Goal: Check status: Check status

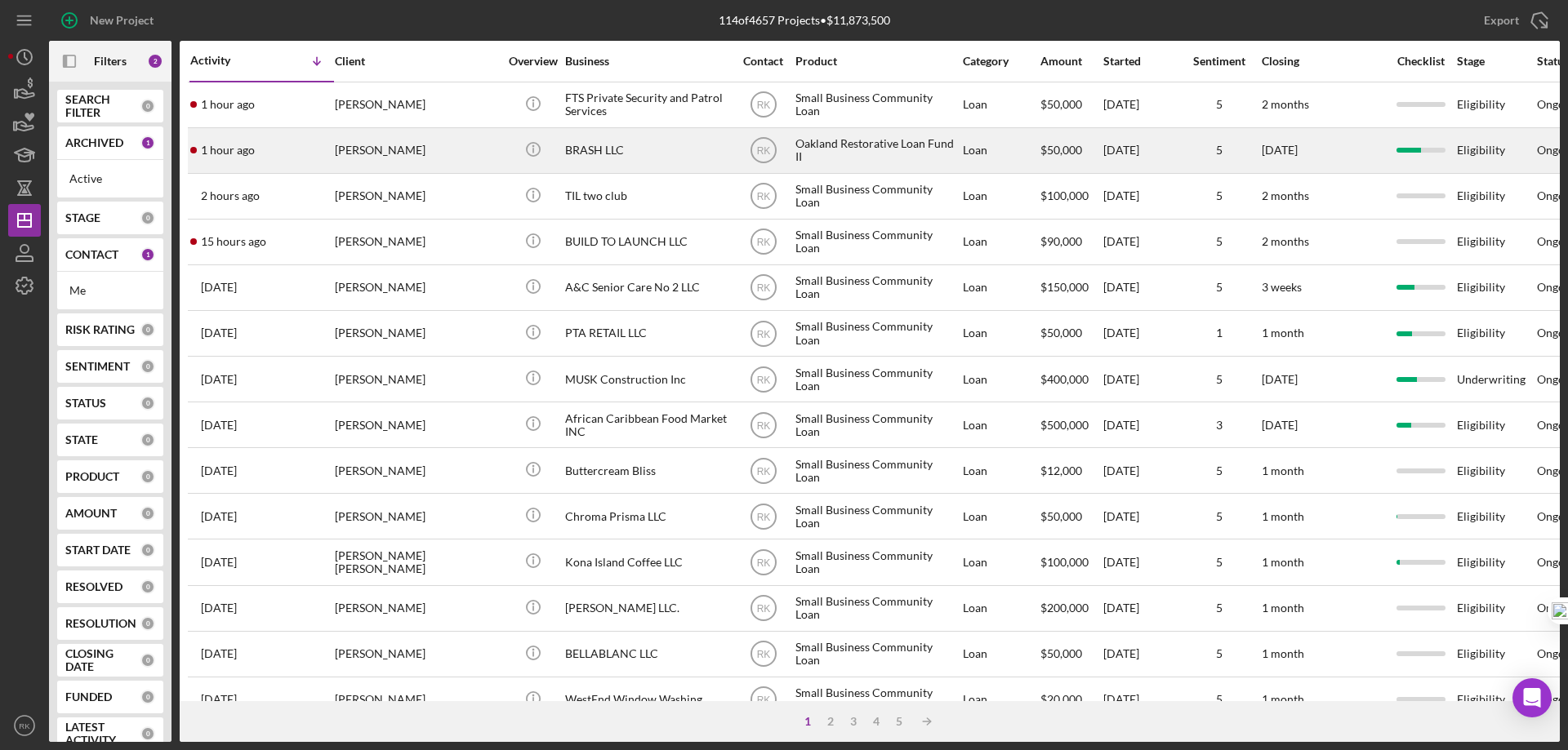
click at [591, 145] on div "BRASH LLC" at bounding box center [646, 150] width 164 height 43
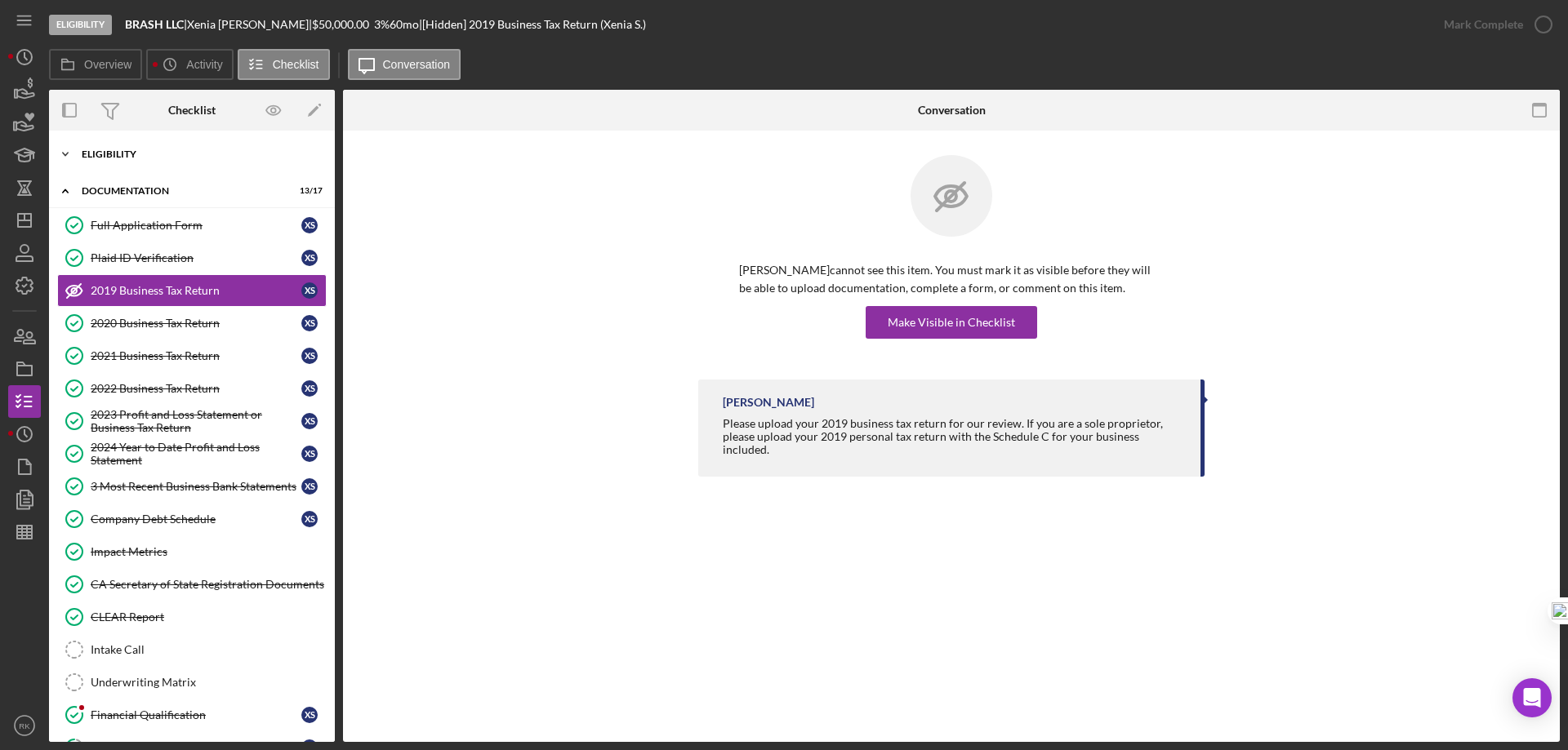
click at [112, 153] on div "Eligibility" at bounding box center [198, 154] width 233 height 10
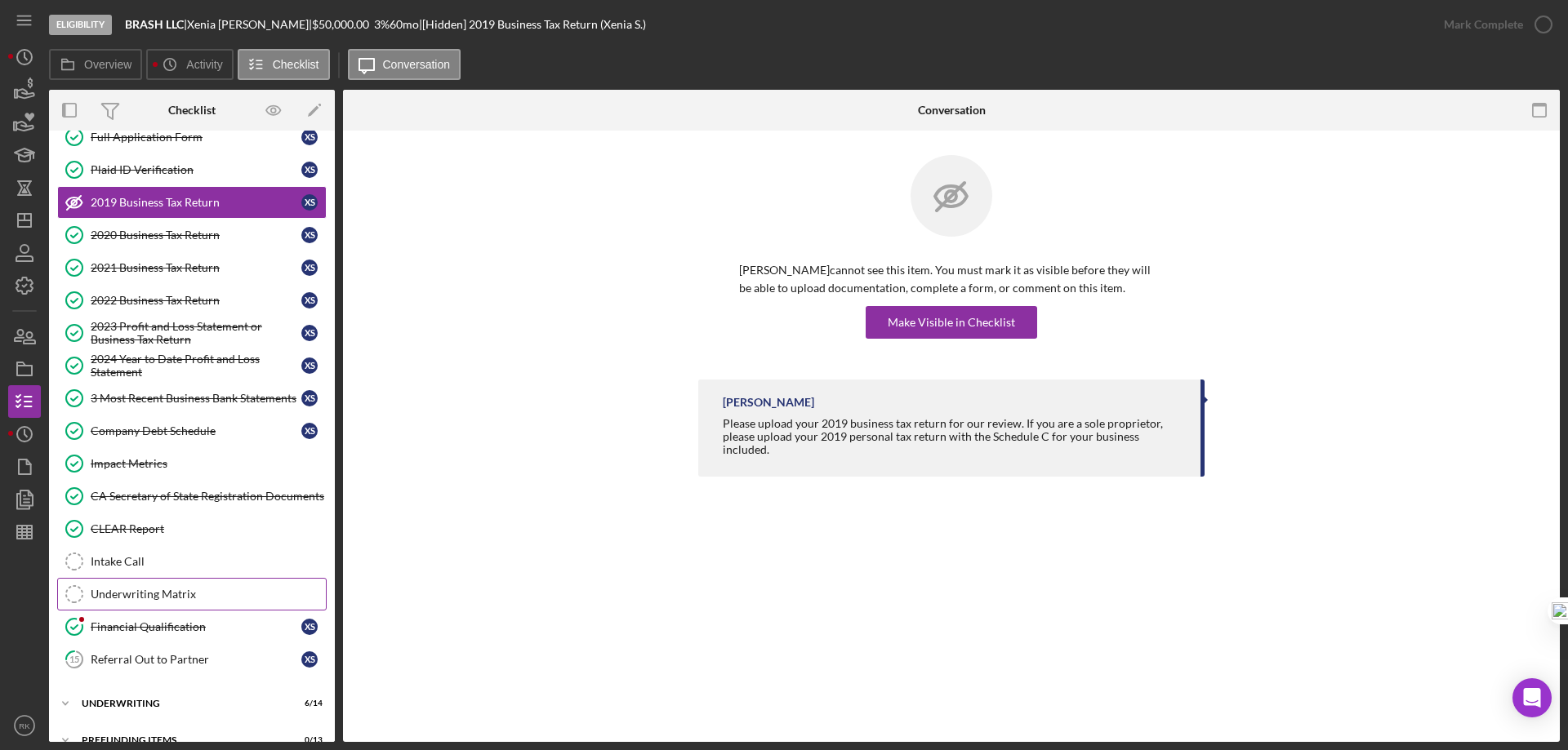
scroll to position [349, 0]
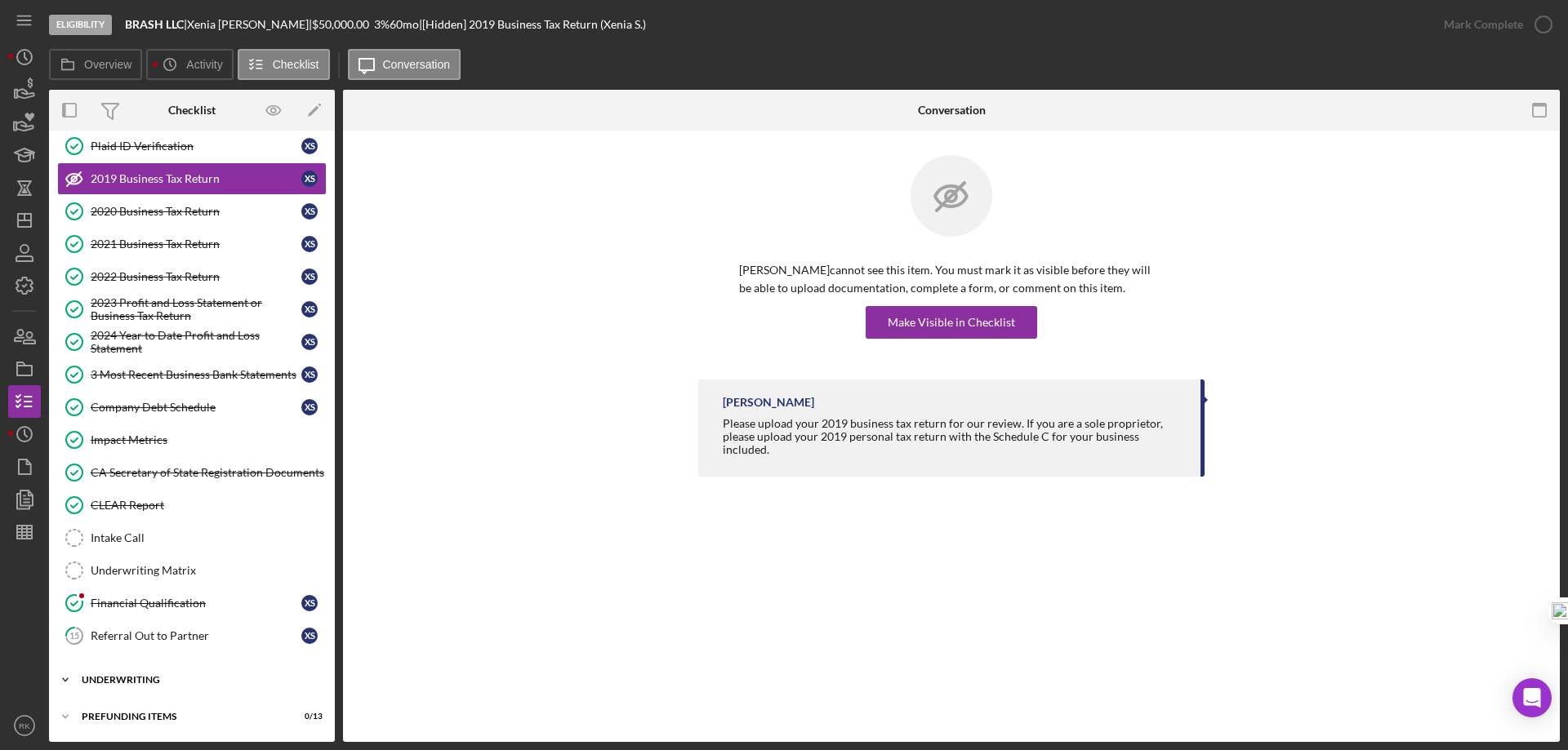
click at [148, 676] on div "Underwriting" at bounding box center [198, 680] width 233 height 10
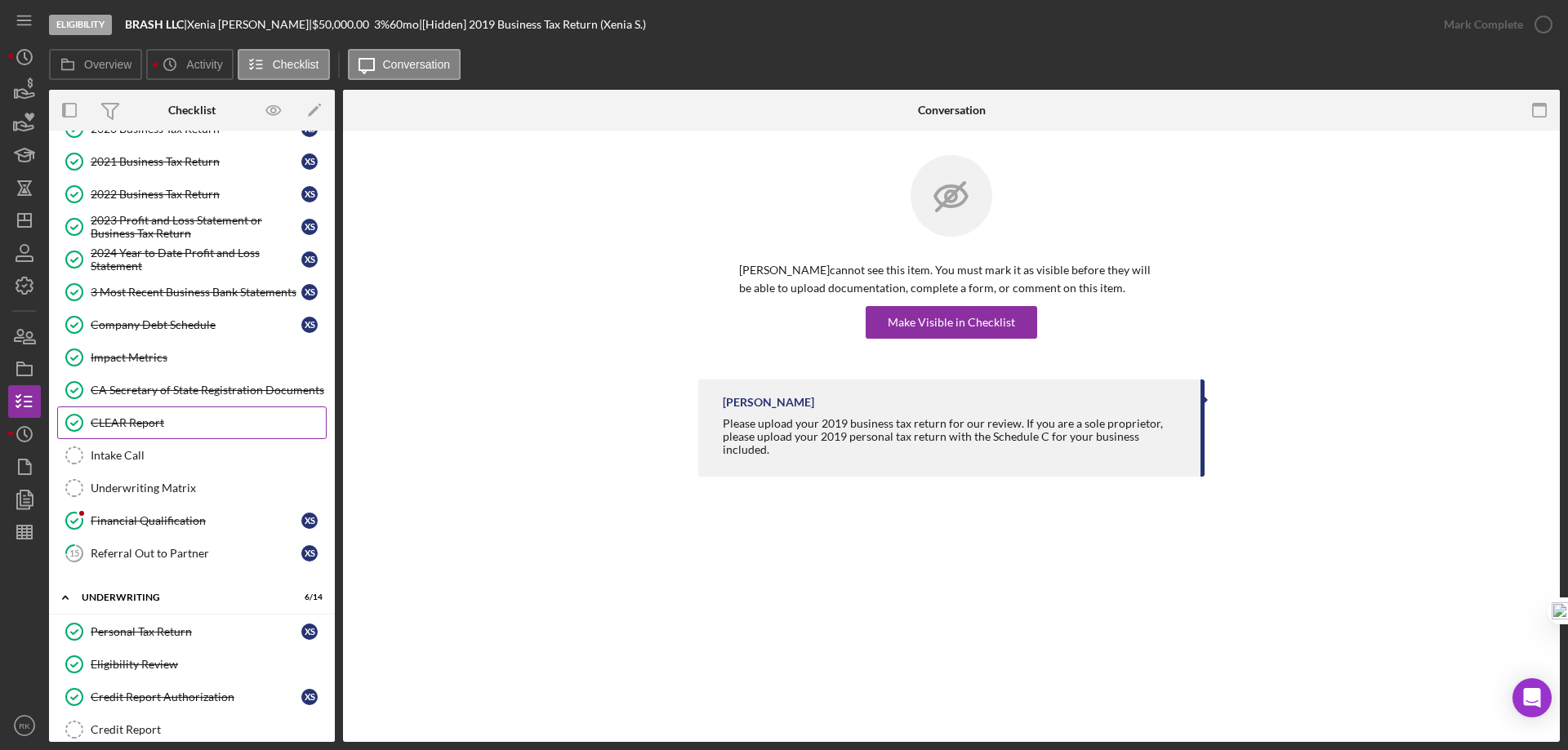
scroll to position [431, 0]
click at [138, 524] on div "Financial Qualification" at bounding box center [195, 521] width 210 height 13
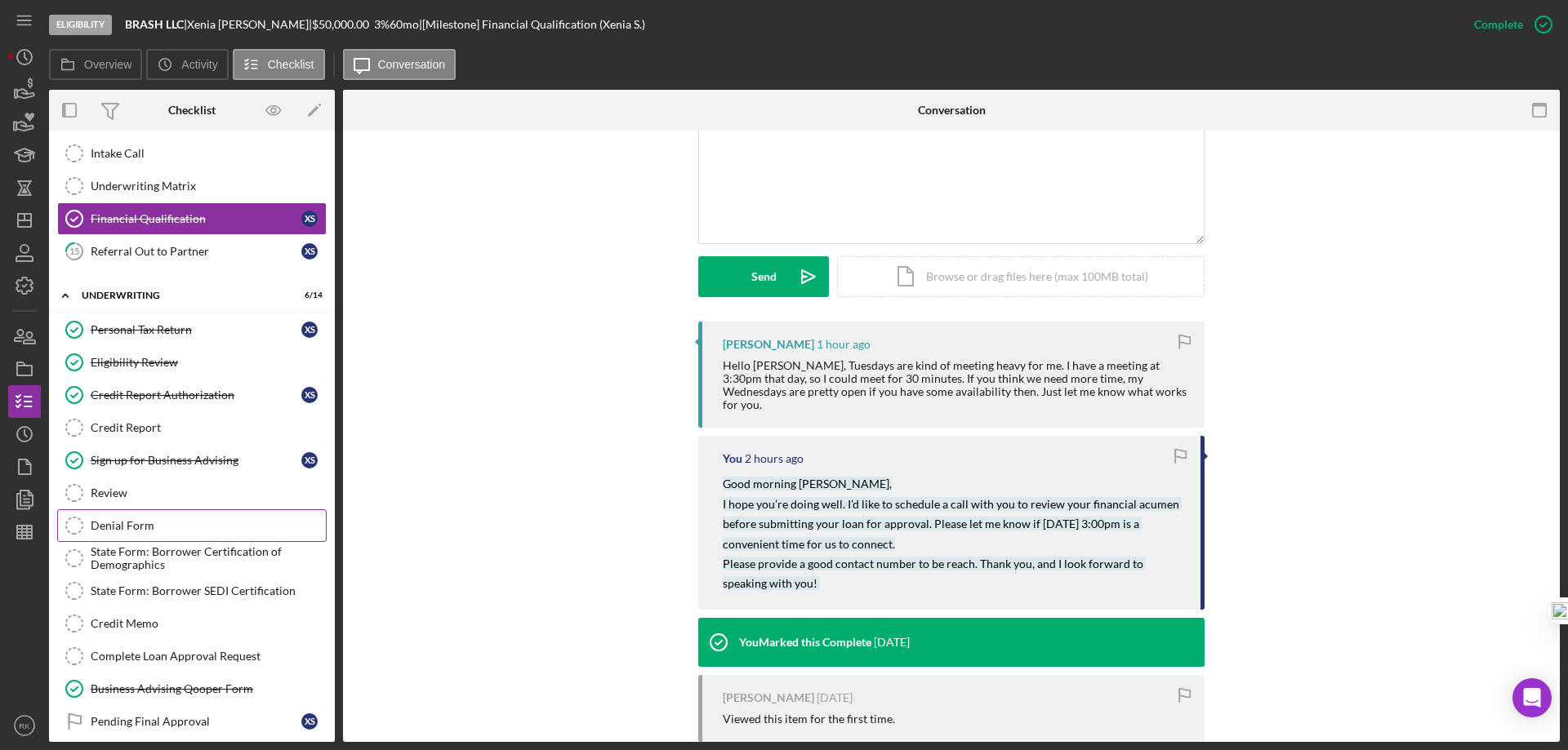
scroll to position [652, 0]
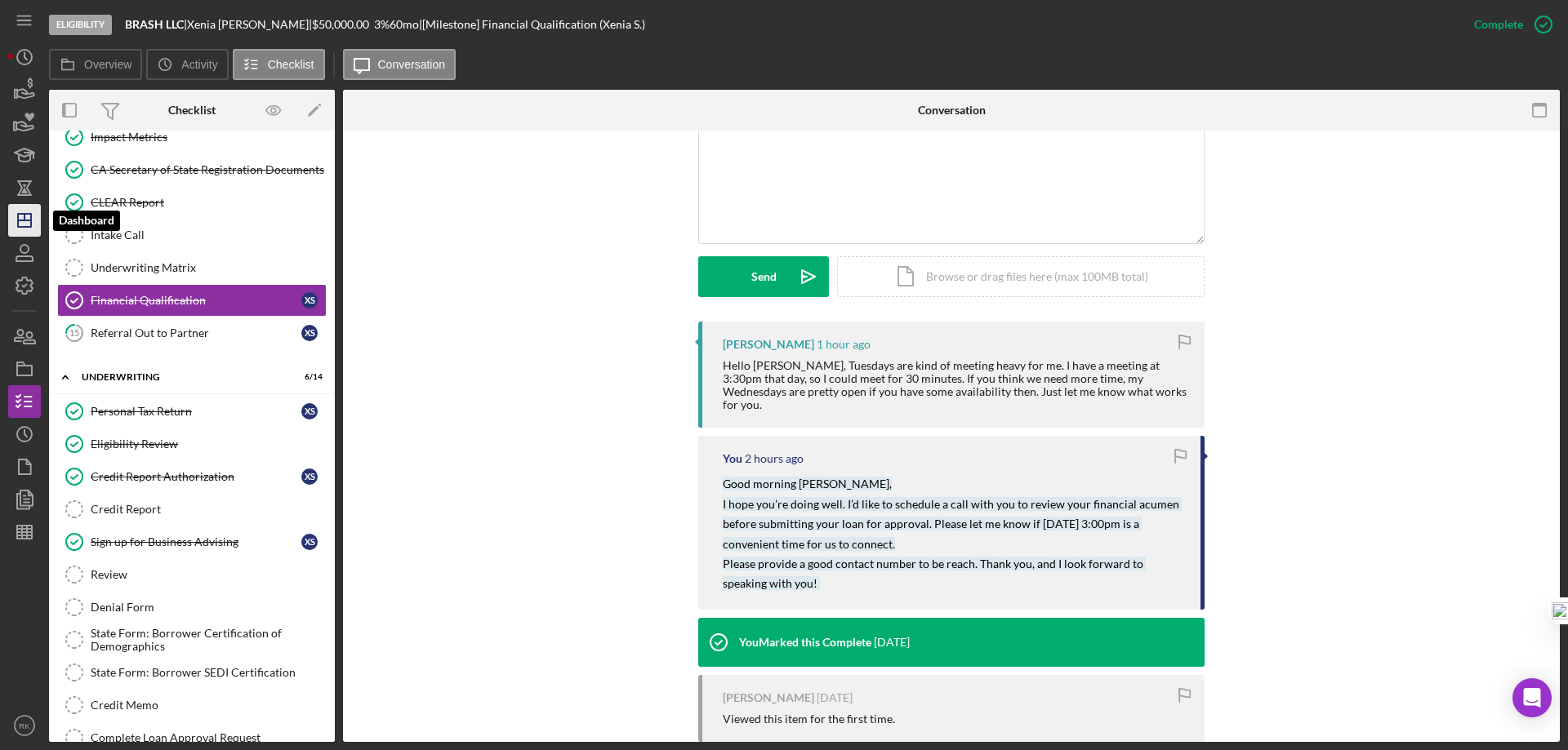
click at [20, 220] on line "button" at bounding box center [24, 220] width 13 height 0
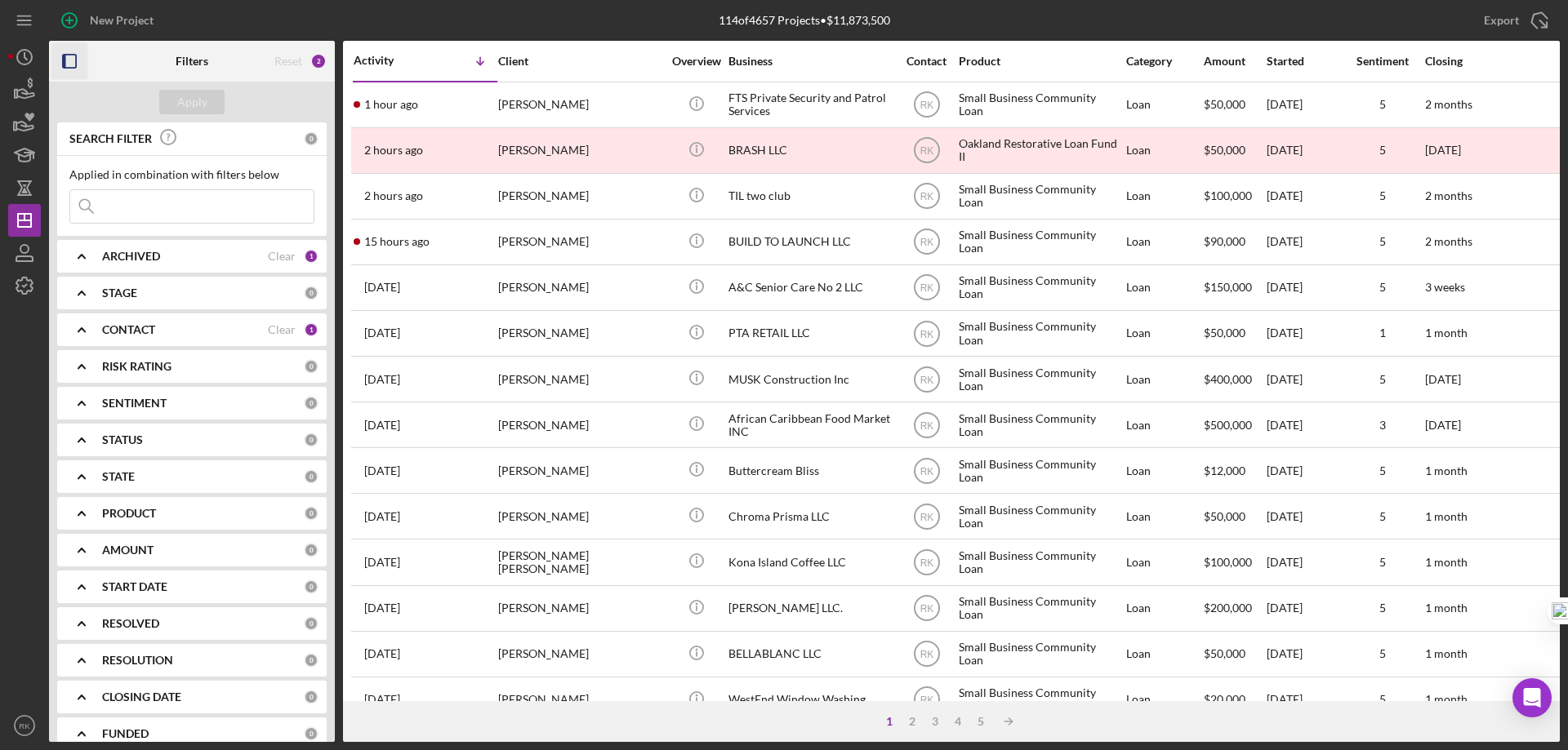
click at [76, 60] on rect "button" at bounding box center [69, 60] width 13 height 13
